Goal: Task Accomplishment & Management: Manage account settings

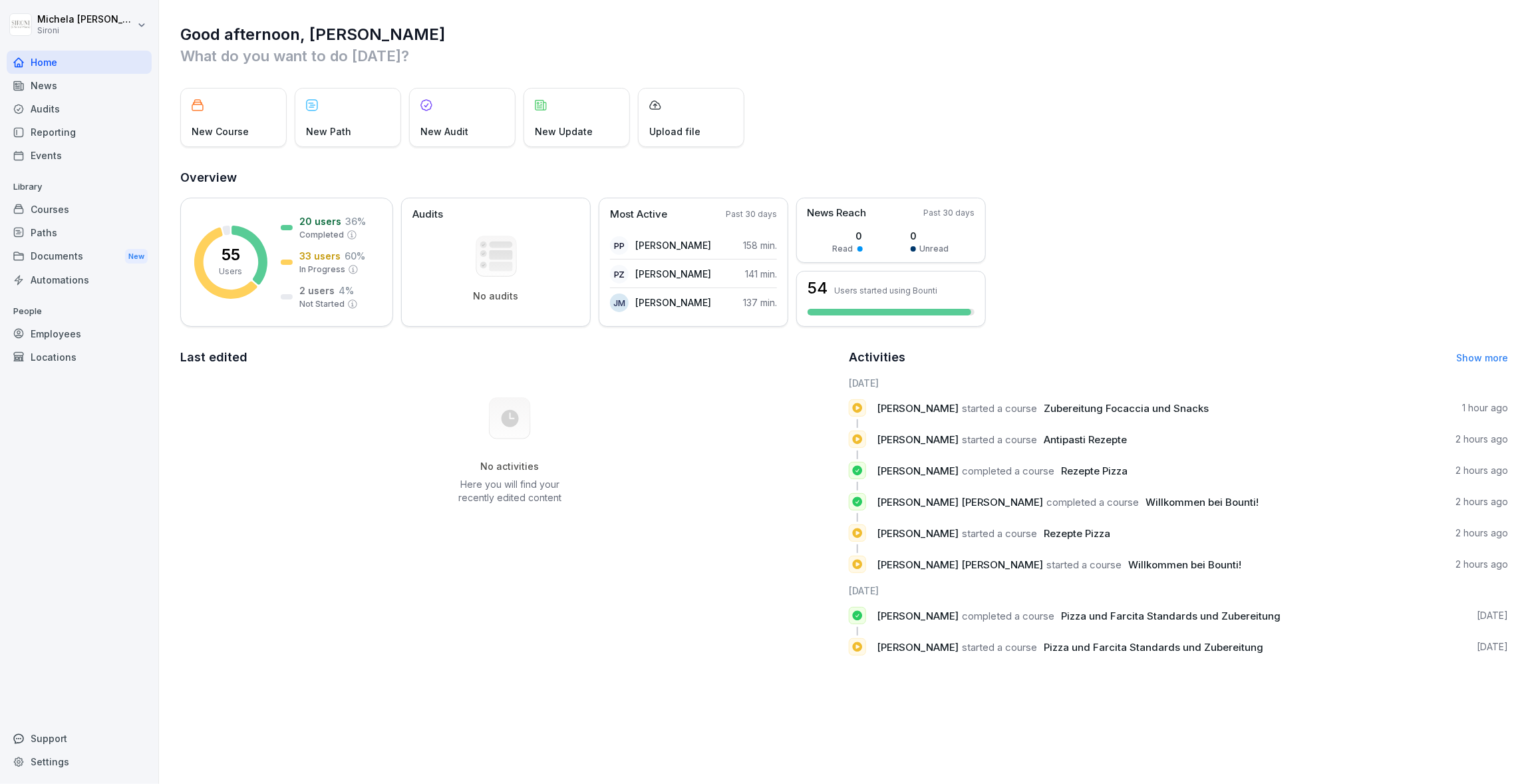
click at [79, 210] on div "Courses" at bounding box center [79, 208] width 145 height 23
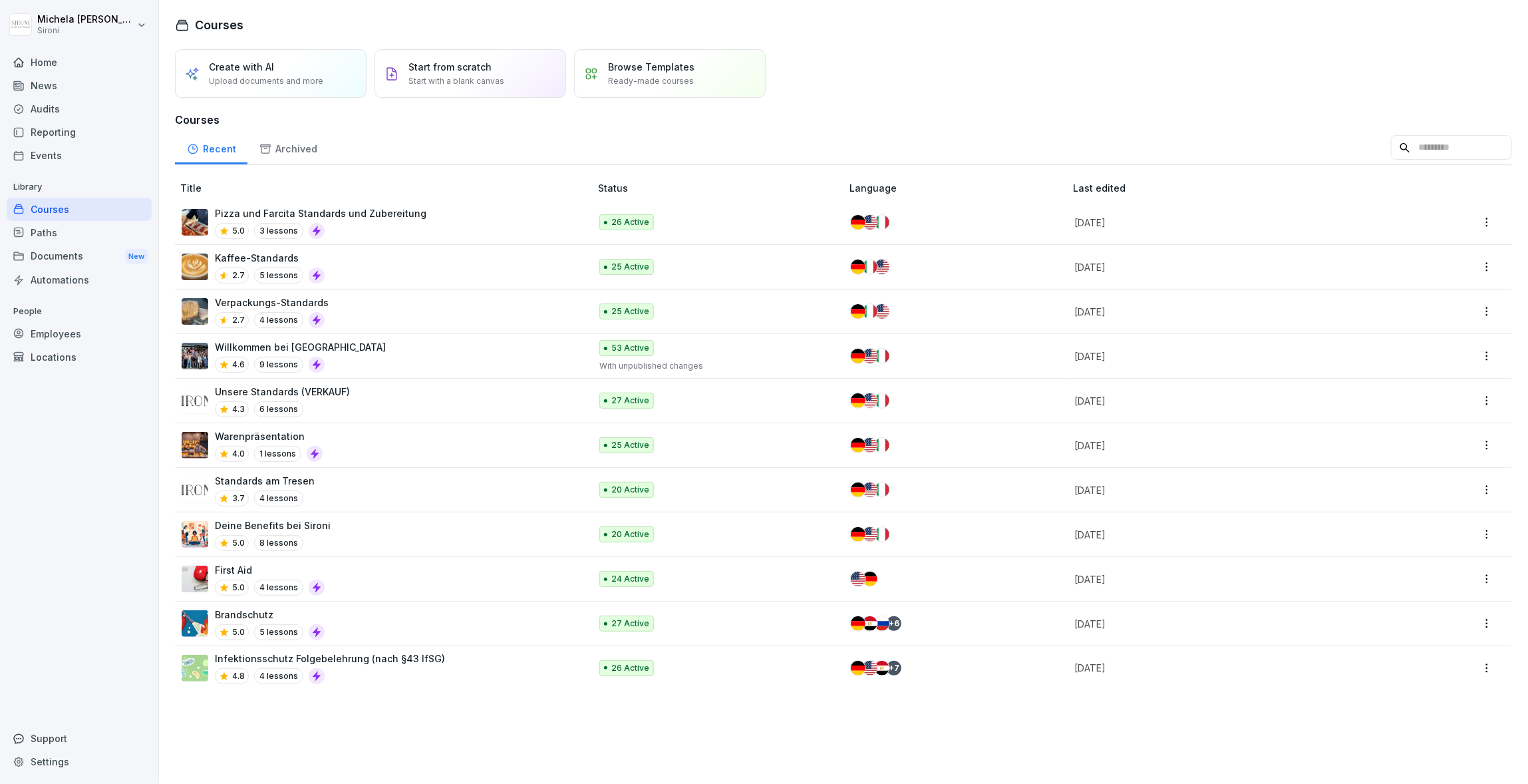
click at [349, 389] on div "Unsere Standards (VERKAUF) 4.3 6 lessons" at bounding box center [379, 401] width 395 height 32
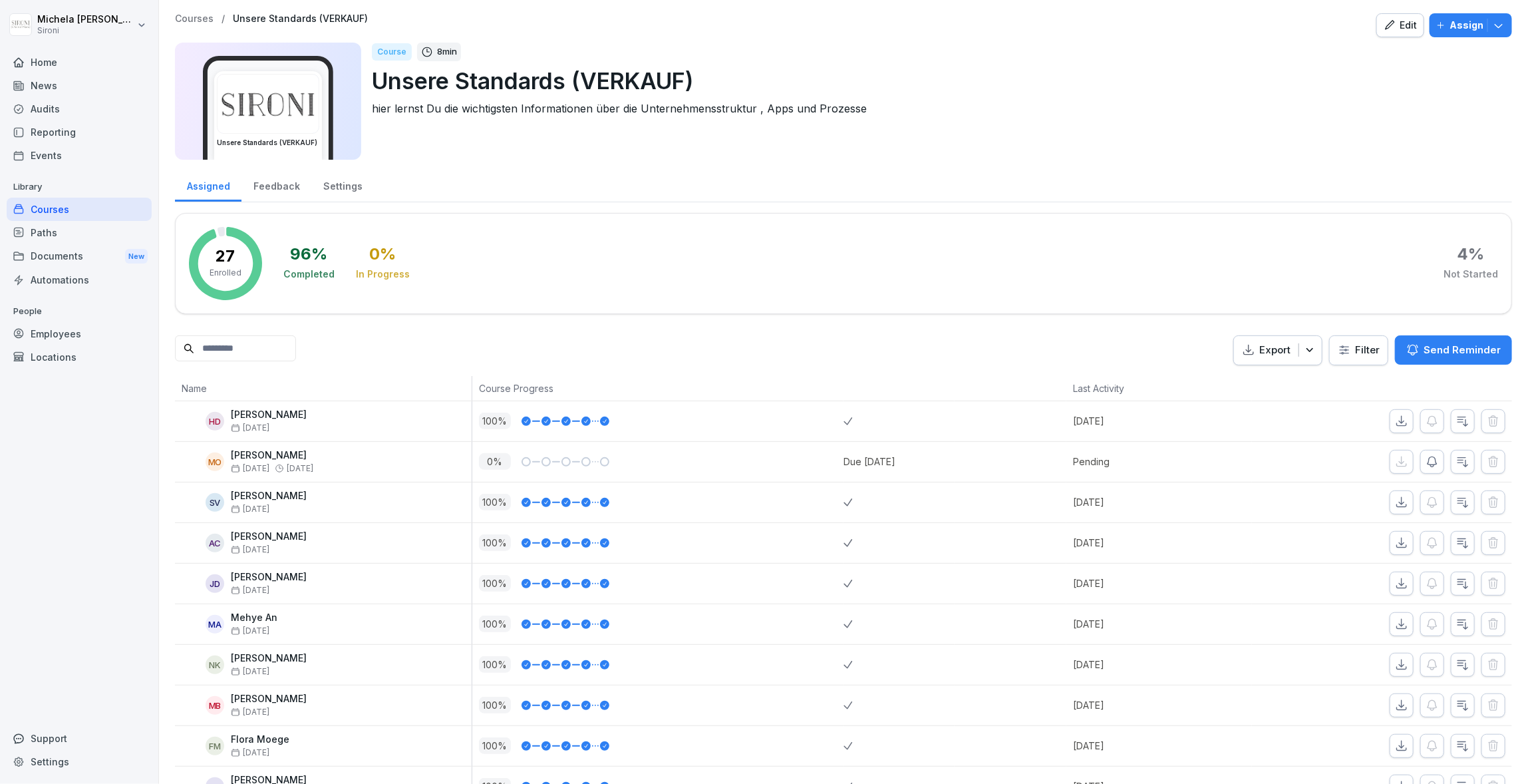
click at [1406, 25] on div "Edit" at bounding box center [1400, 25] width 33 height 14
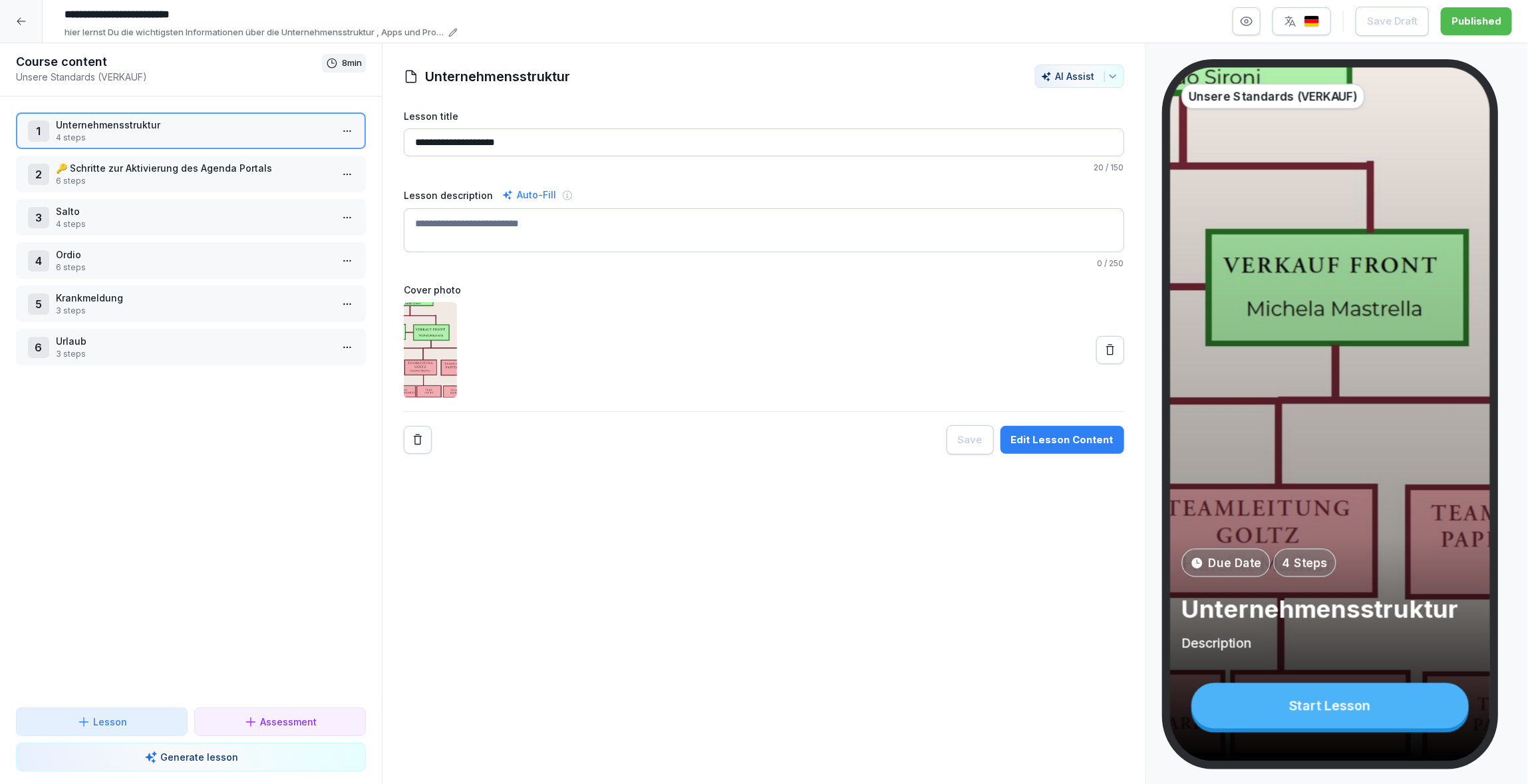
click at [121, 262] on p "6 steps" at bounding box center [193, 267] width 275 height 12
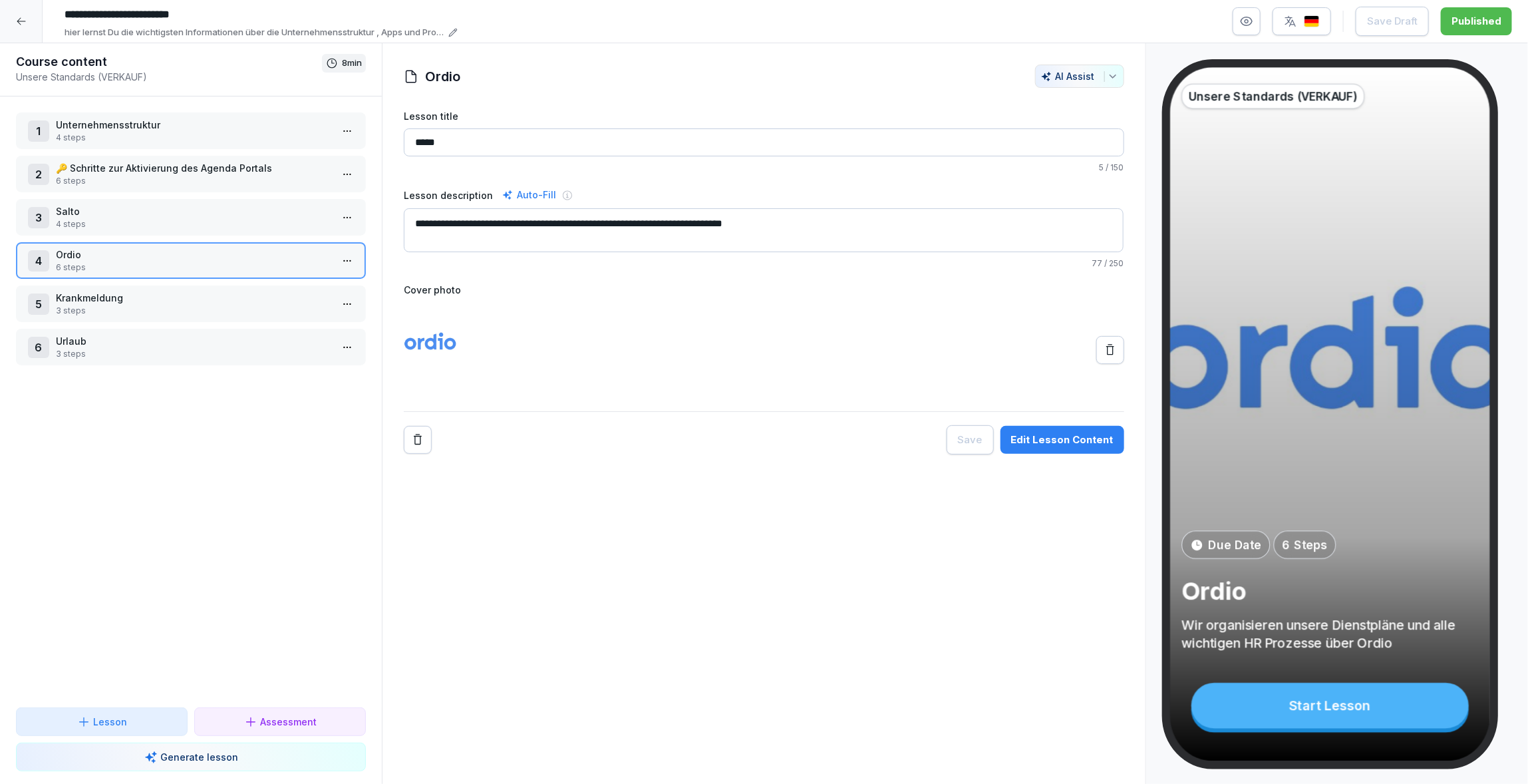
click at [126, 348] on p "3 steps" at bounding box center [193, 353] width 275 height 12
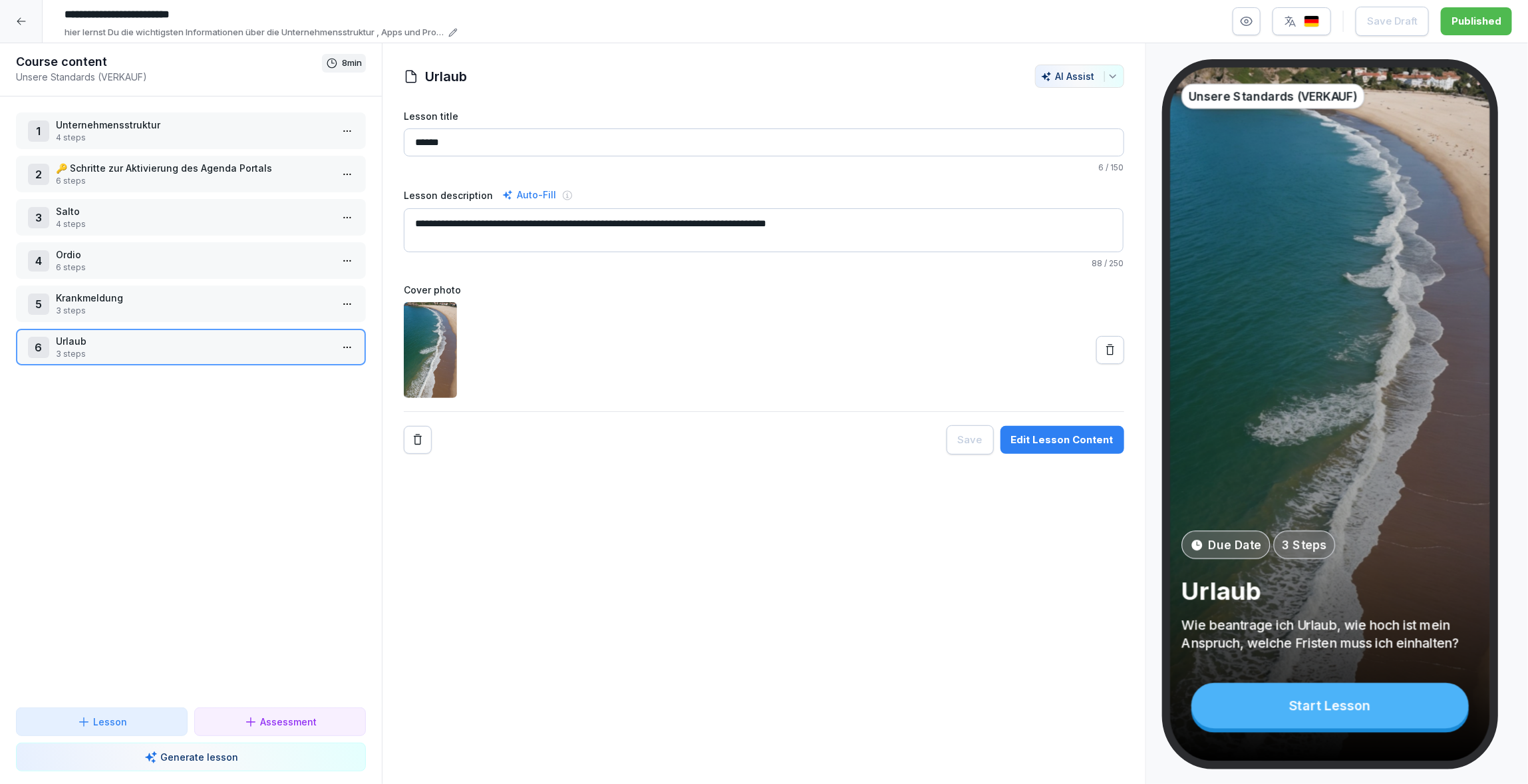
click at [1258, 14] on button "button" at bounding box center [1246, 21] width 28 height 28
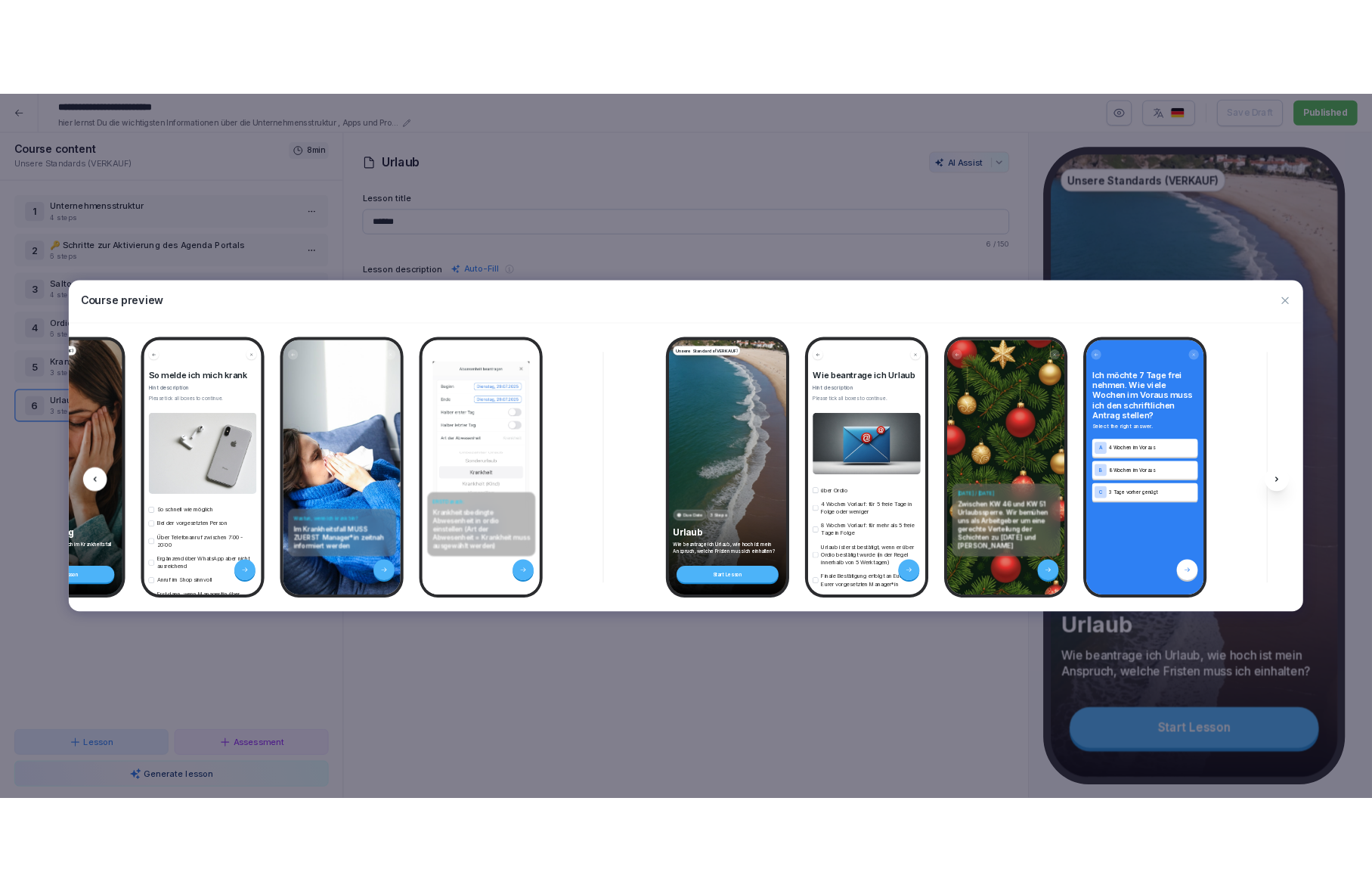
scroll to position [0, 4923]
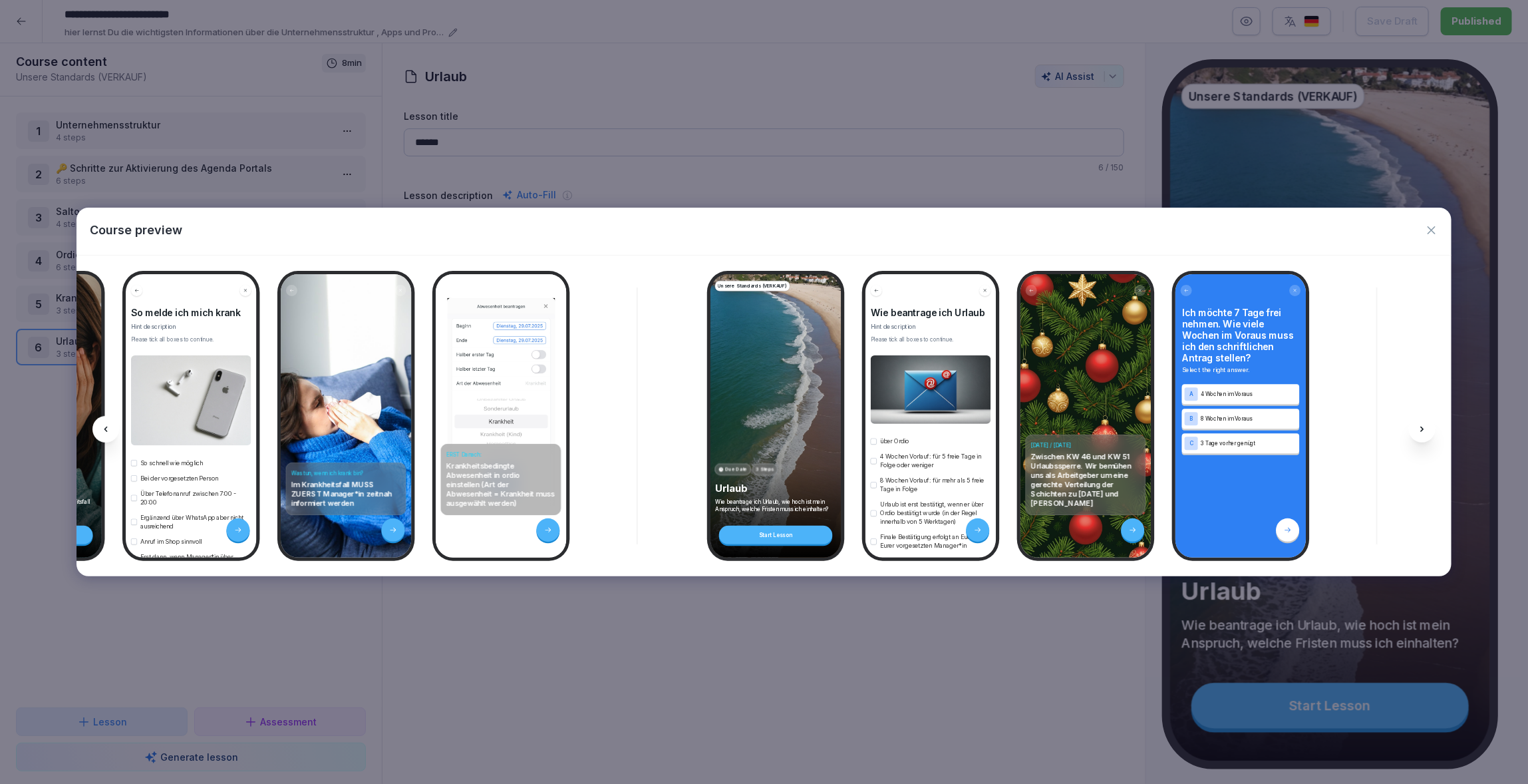
click at [1433, 230] on icon "button" at bounding box center [1431, 230] width 14 height 14
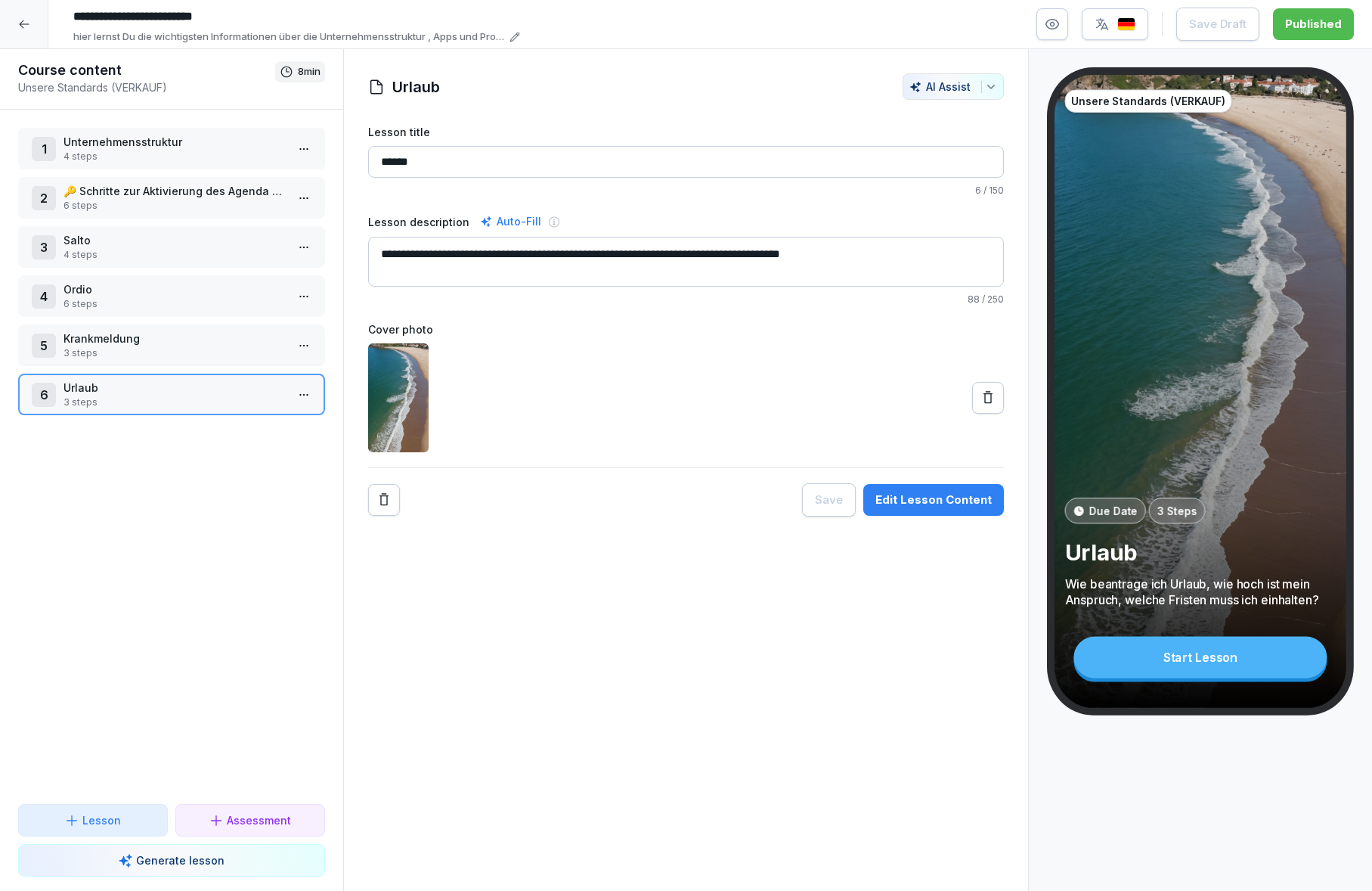
click at [16, 28] on div at bounding box center [24, 24] width 48 height 48
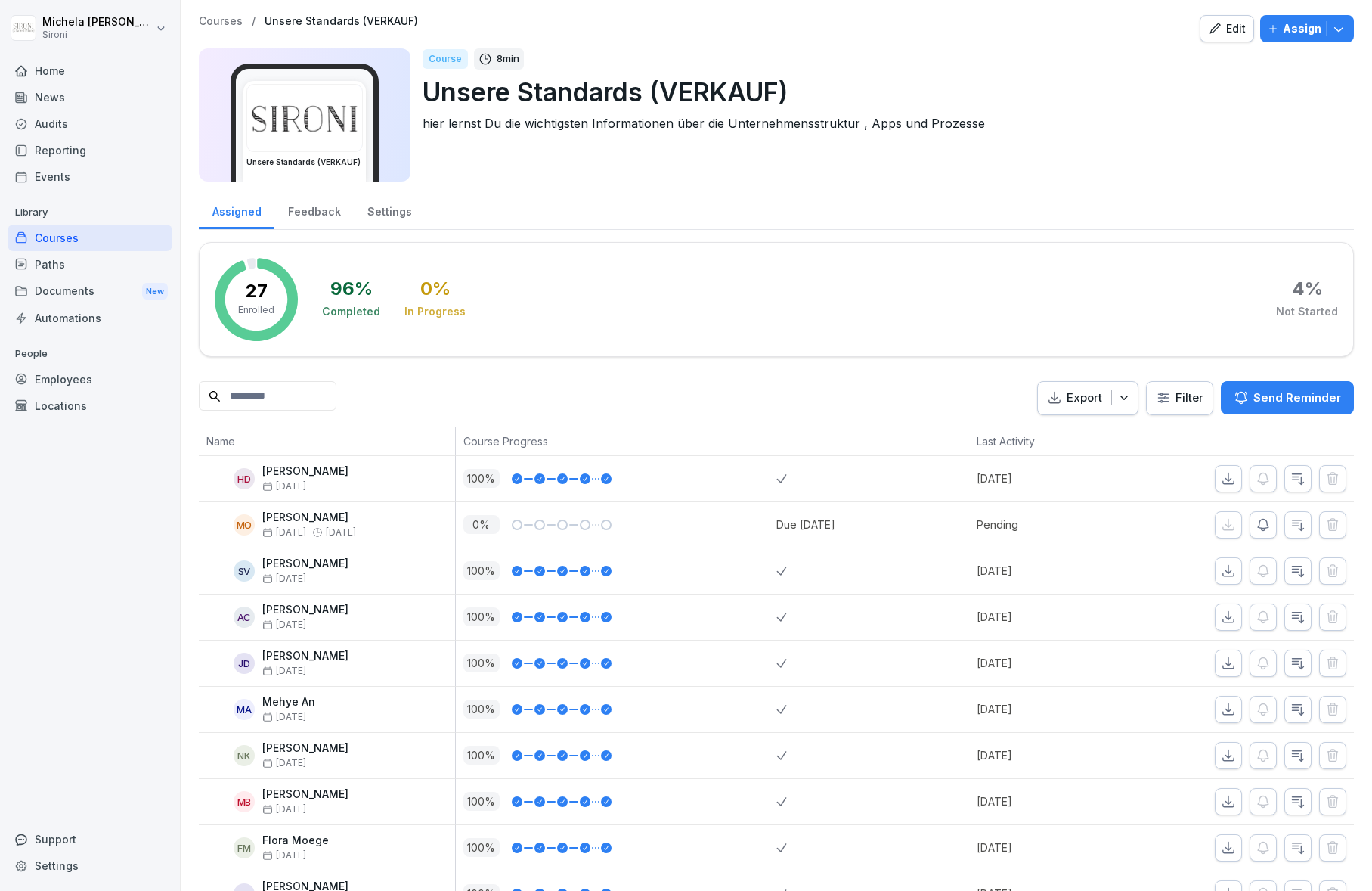
click at [308, 393] on input at bounding box center [267, 396] width 137 height 29
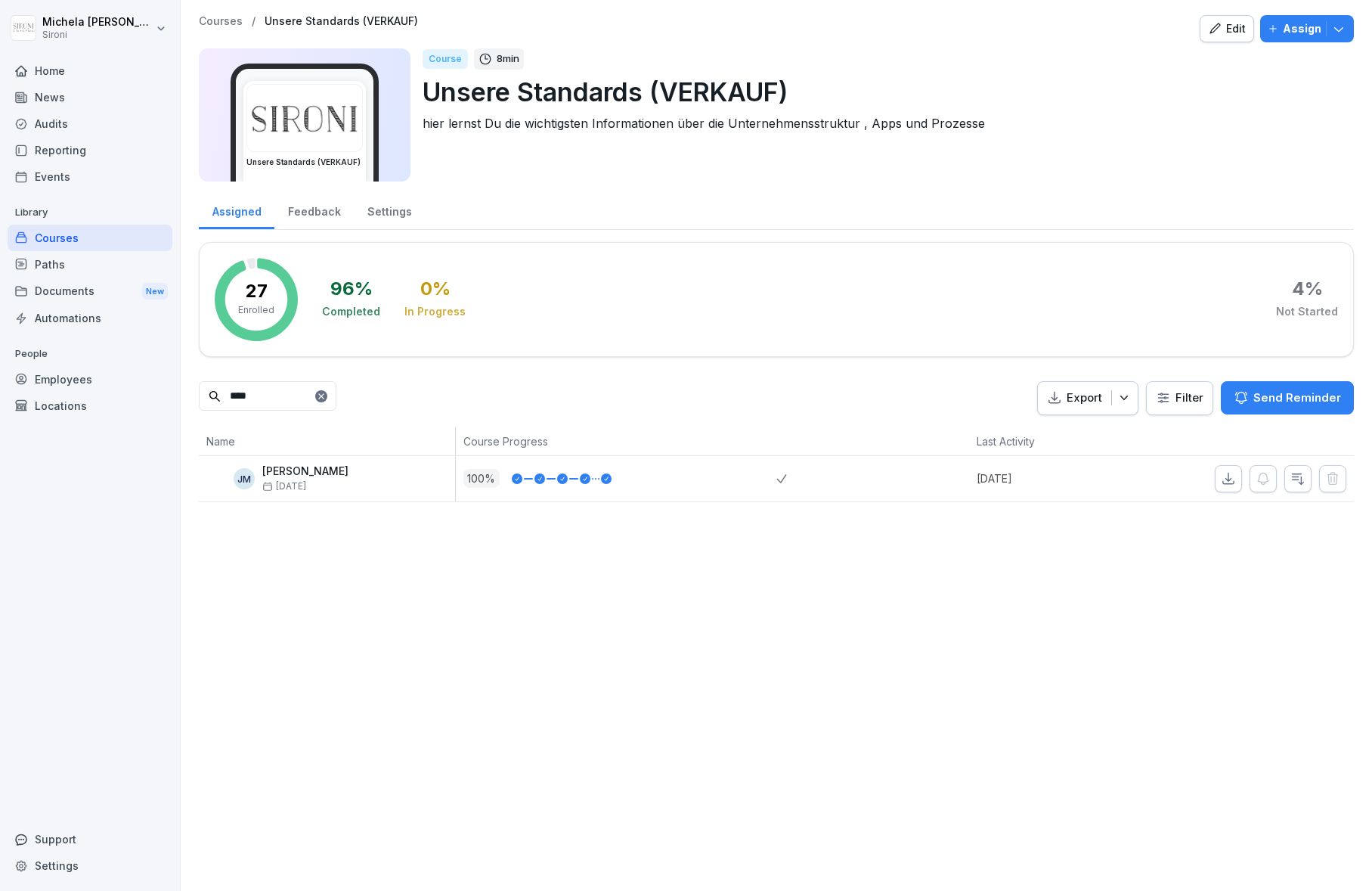
type input "****"
click at [1000, 481] on p "[DATE]" at bounding box center [1053, 478] width 153 height 16
click at [1226, 480] on icon "button" at bounding box center [1228, 478] width 16 height 16
click at [320, 217] on div "Feedback" at bounding box center [314, 209] width 80 height 38
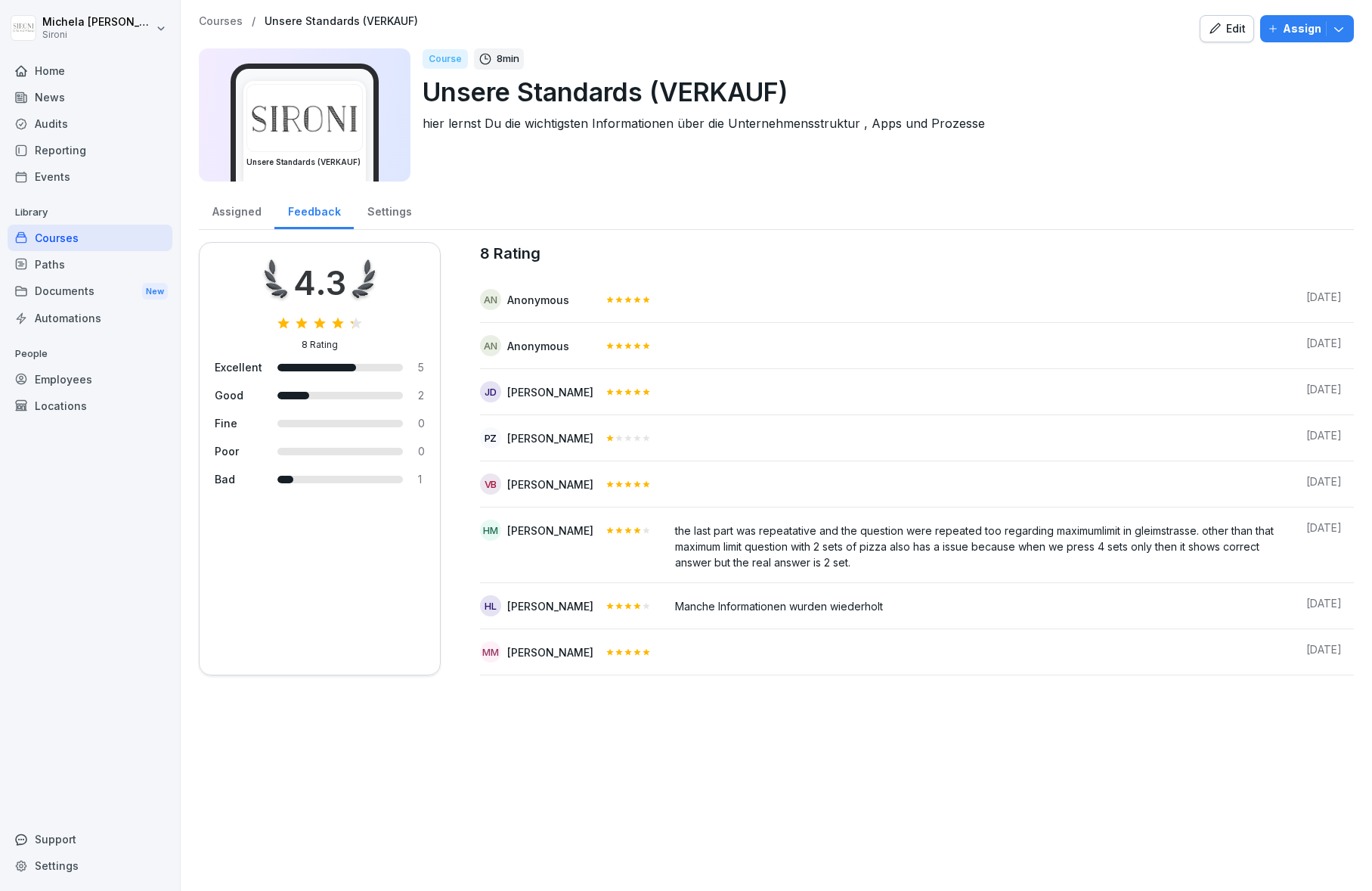
click at [393, 211] on div "Settings" at bounding box center [390, 209] width 71 height 38
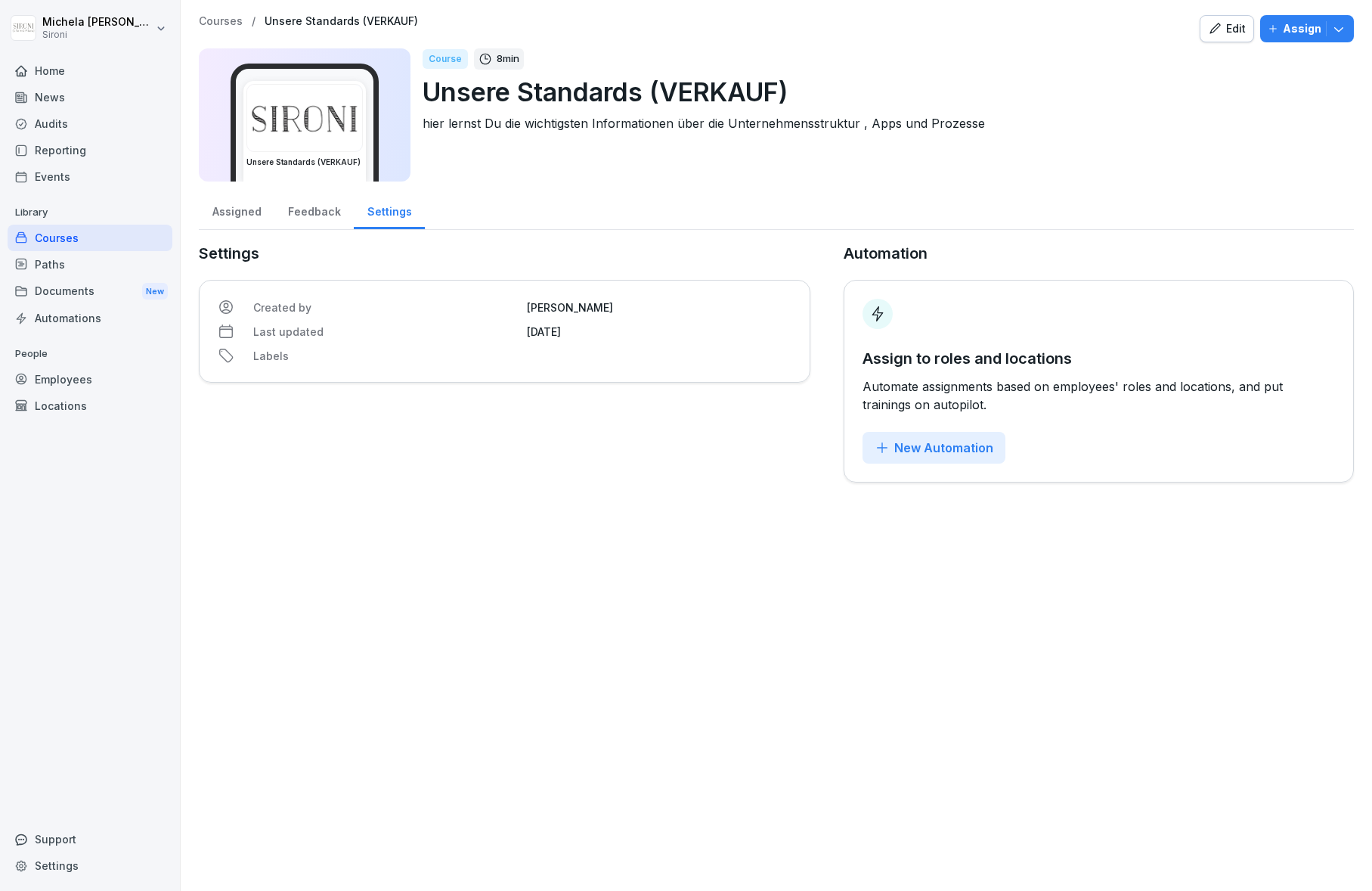
click at [252, 210] on div "Assigned" at bounding box center [236, 209] width 76 height 38
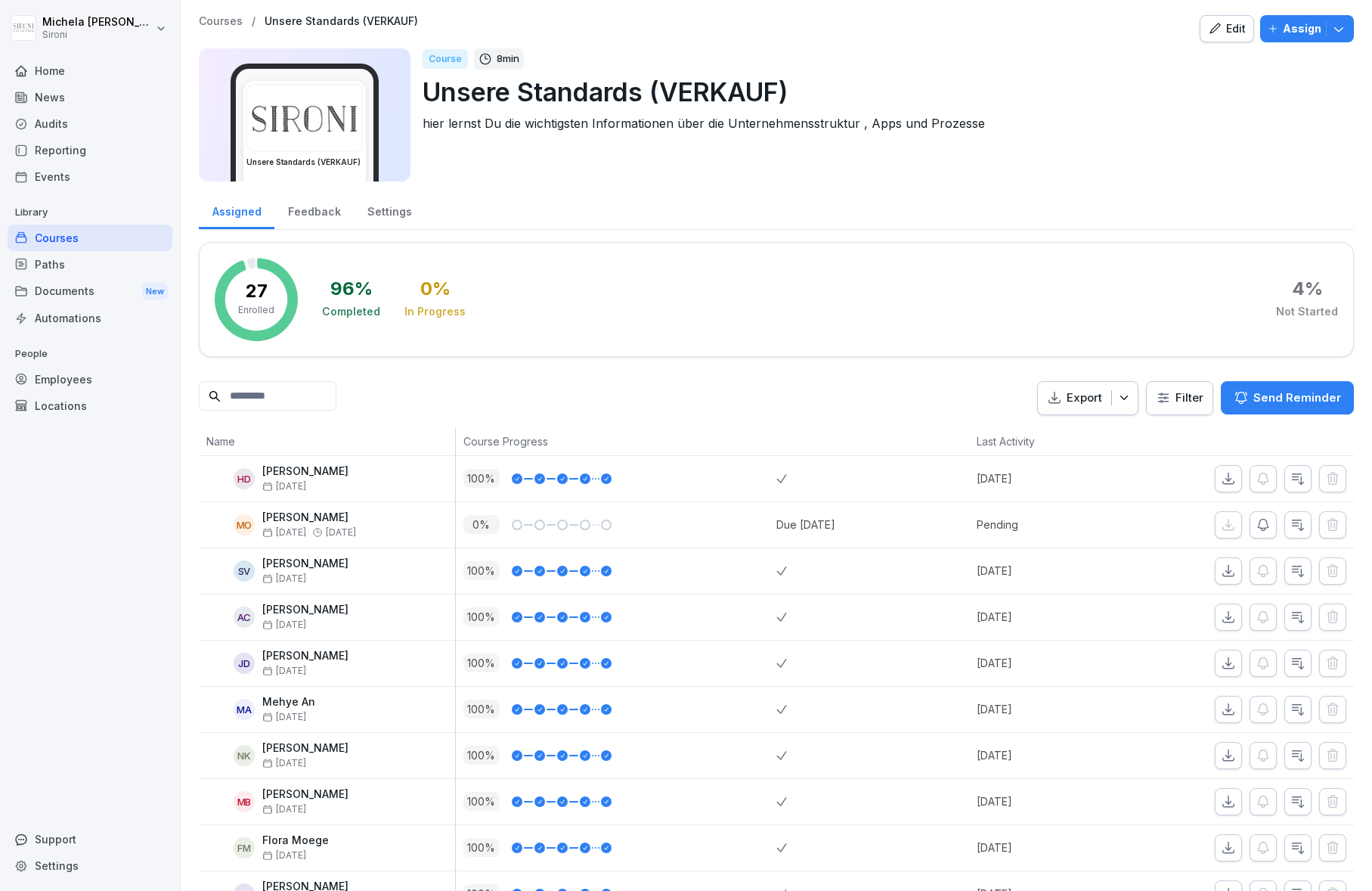
click at [263, 402] on input at bounding box center [267, 396] width 137 height 29
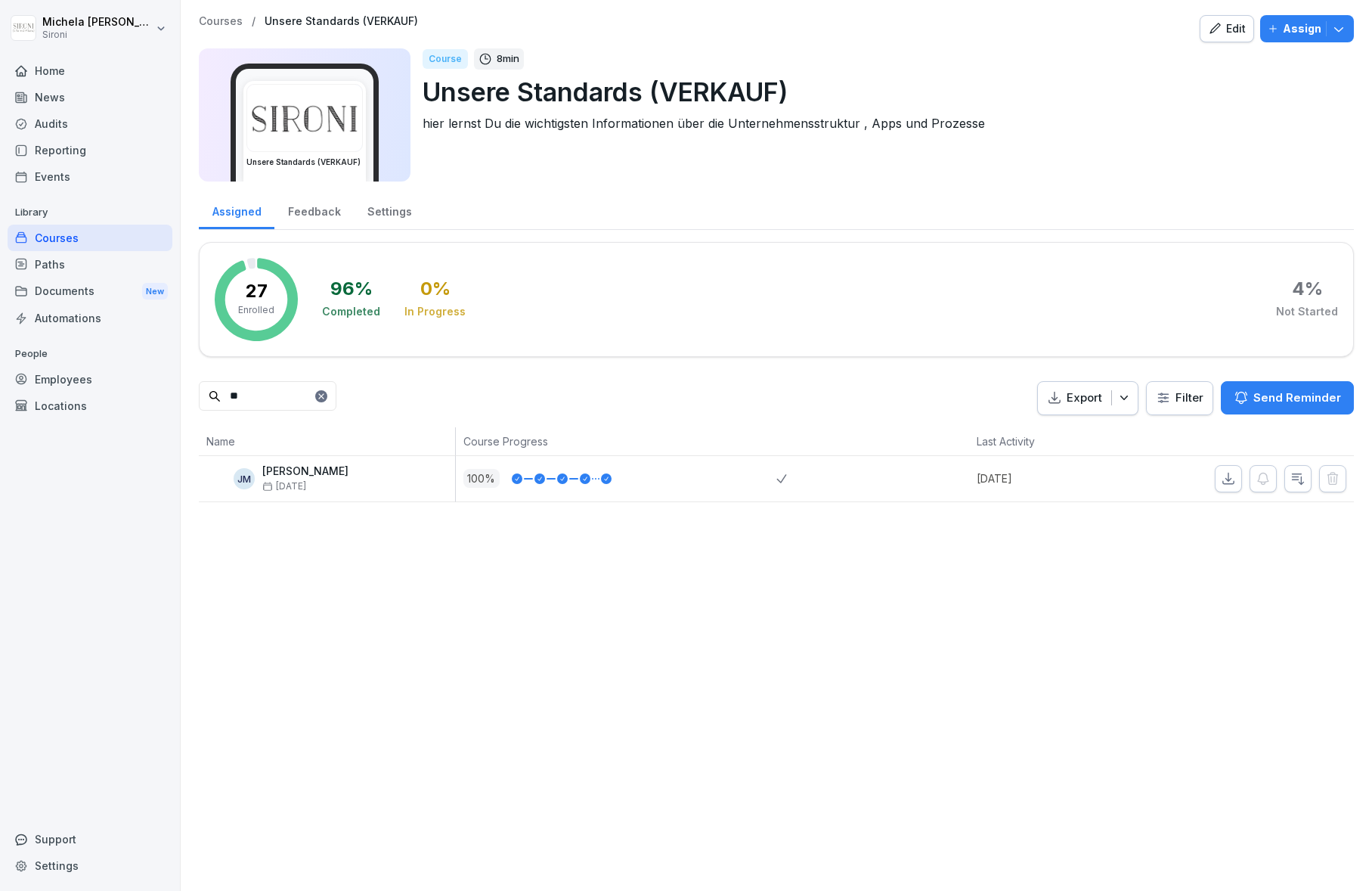
type input "*"
type input "******"
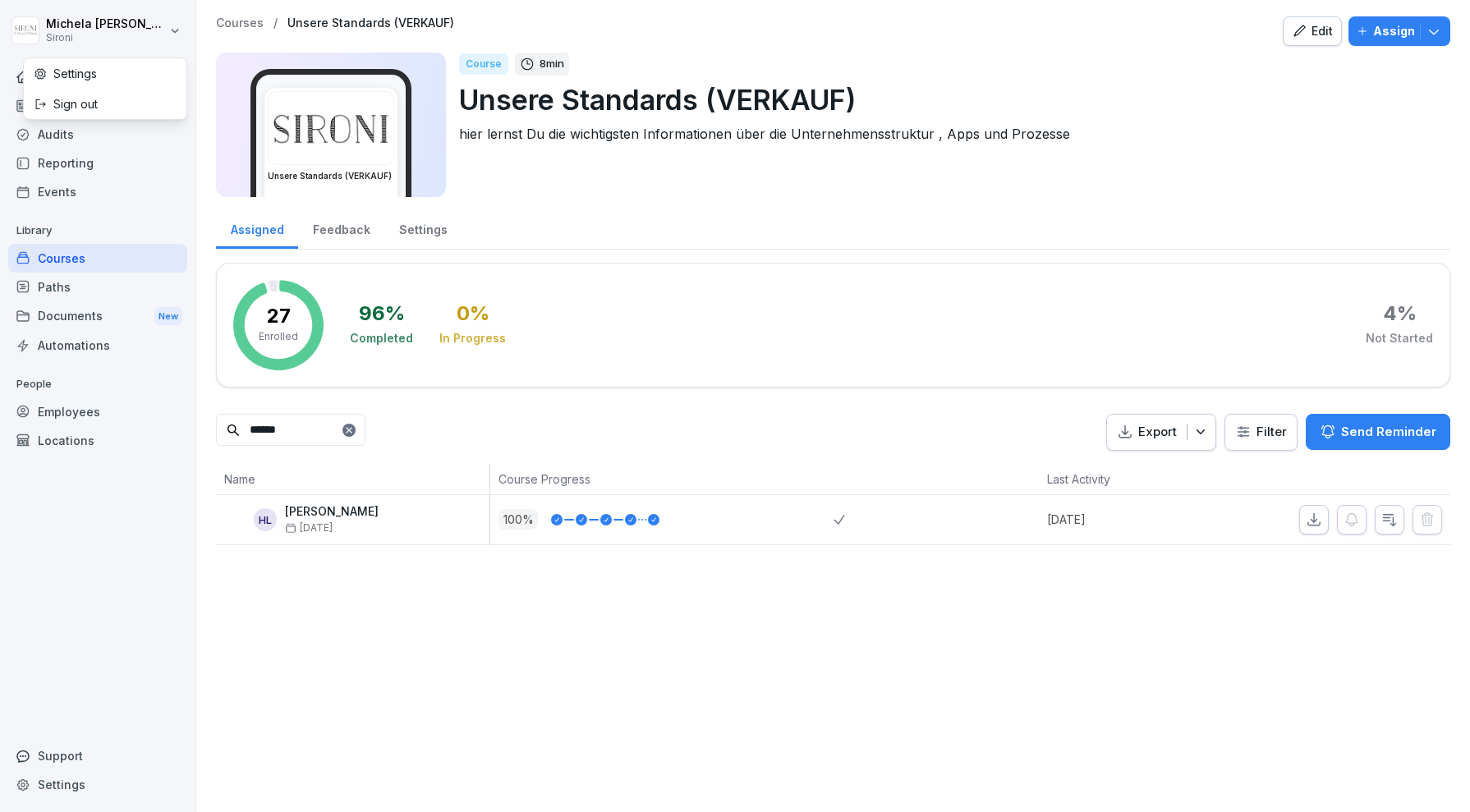
click at [150, 23] on html "[PERSON_NAME] Sironi Home News Audits Reporting Events Library Courses Paths Do…" at bounding box center [735, 406] width 1470 height 812
click at [127, 97] on div "Sign out" at bounding box center [105, 103] width 163 height 31
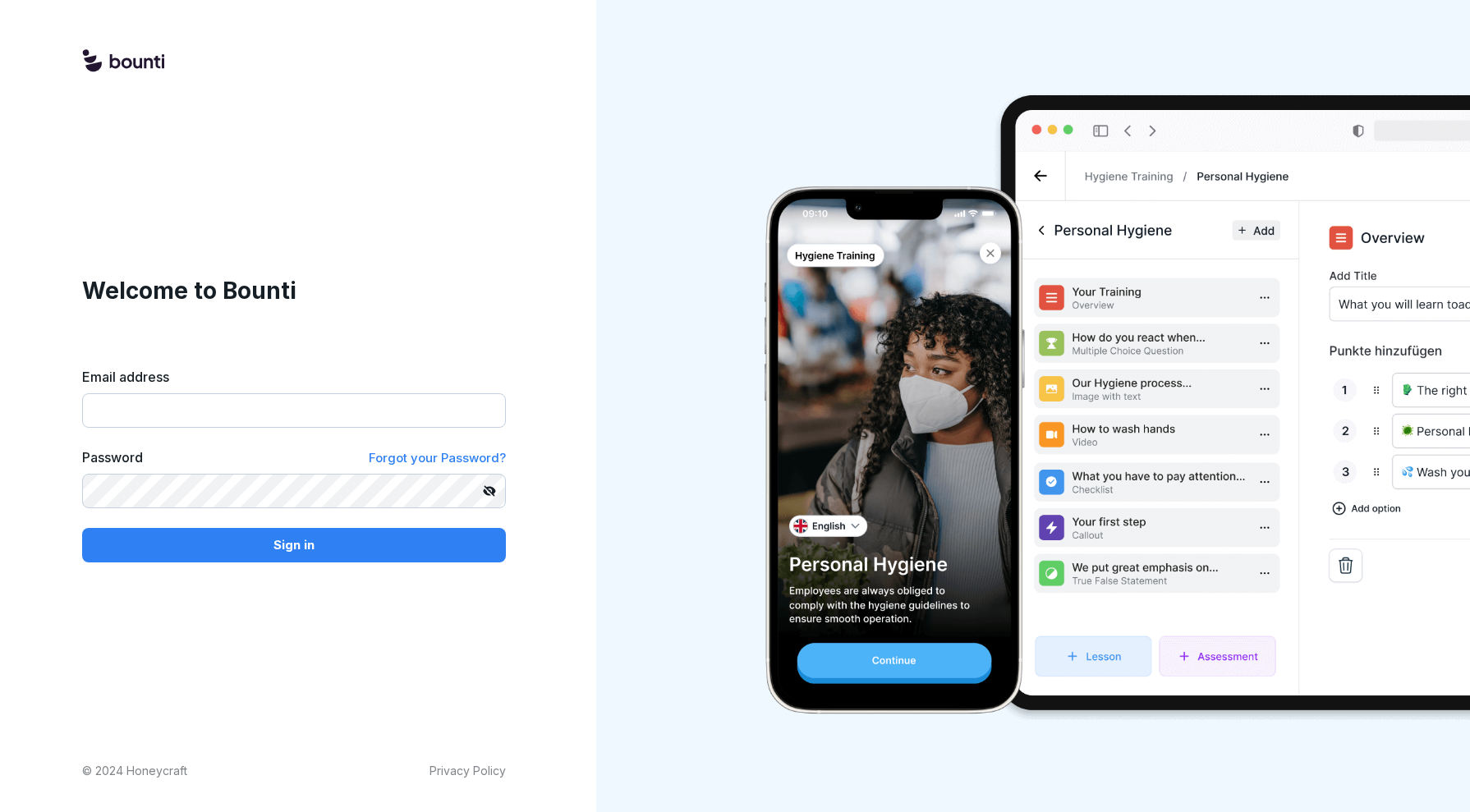
type input "**********"
